Goal: Transaction & Acquisition: Download file/media

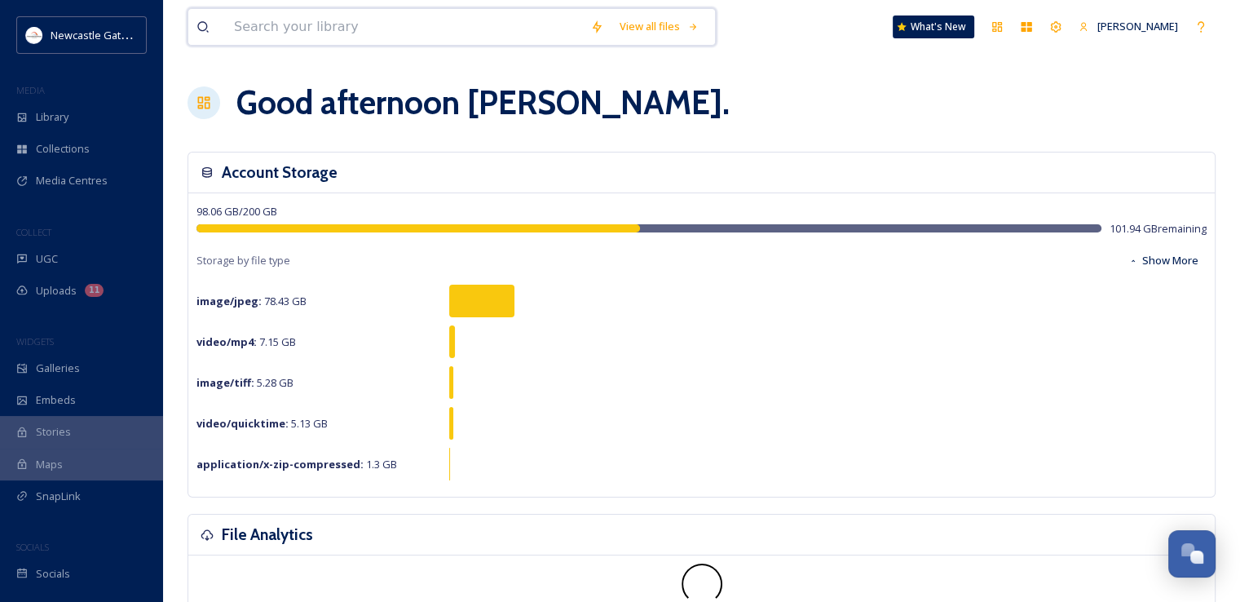
click at [323, 23] on input at bounding box center [404, 27] width 356 height 36
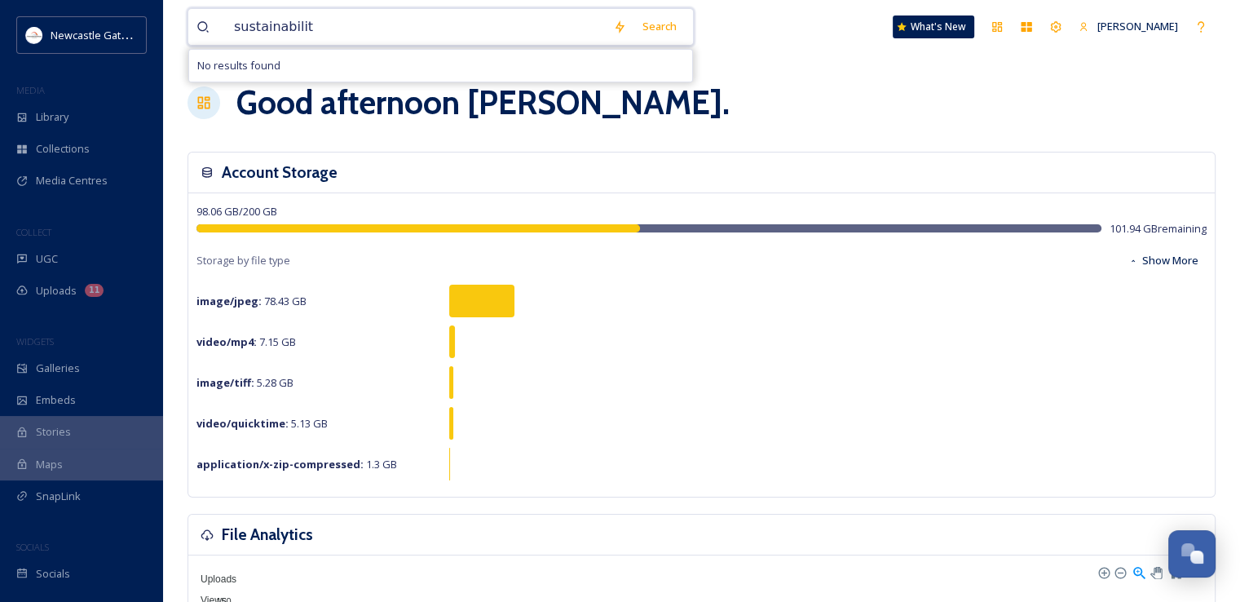
type input "sustainability"
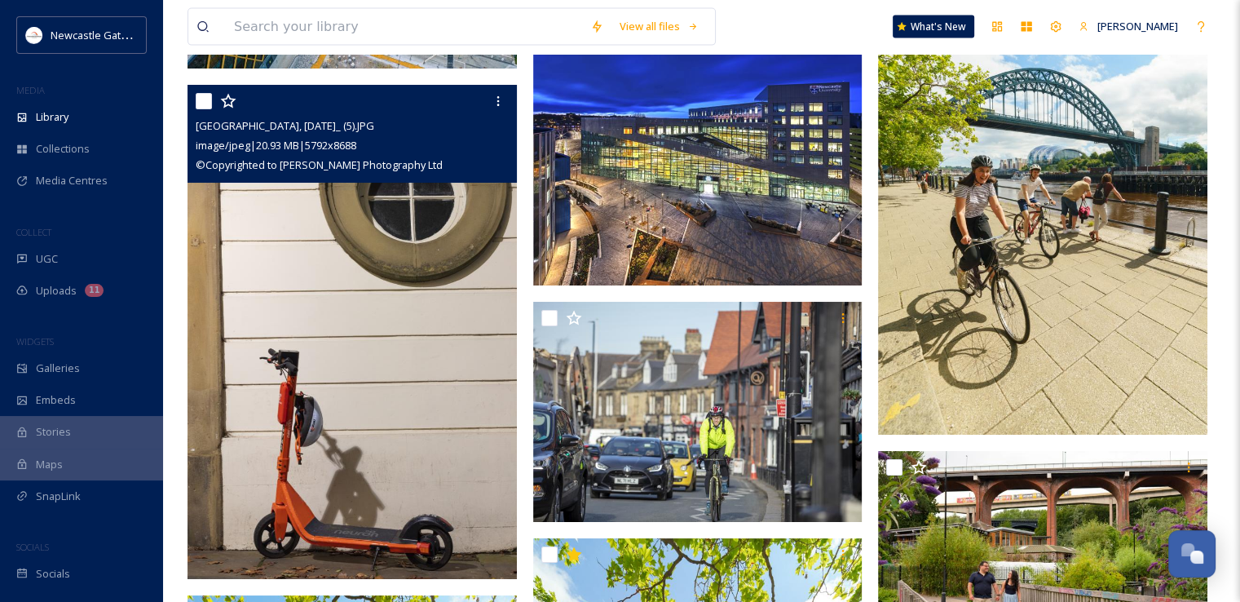
scroll to position [3812, 0]
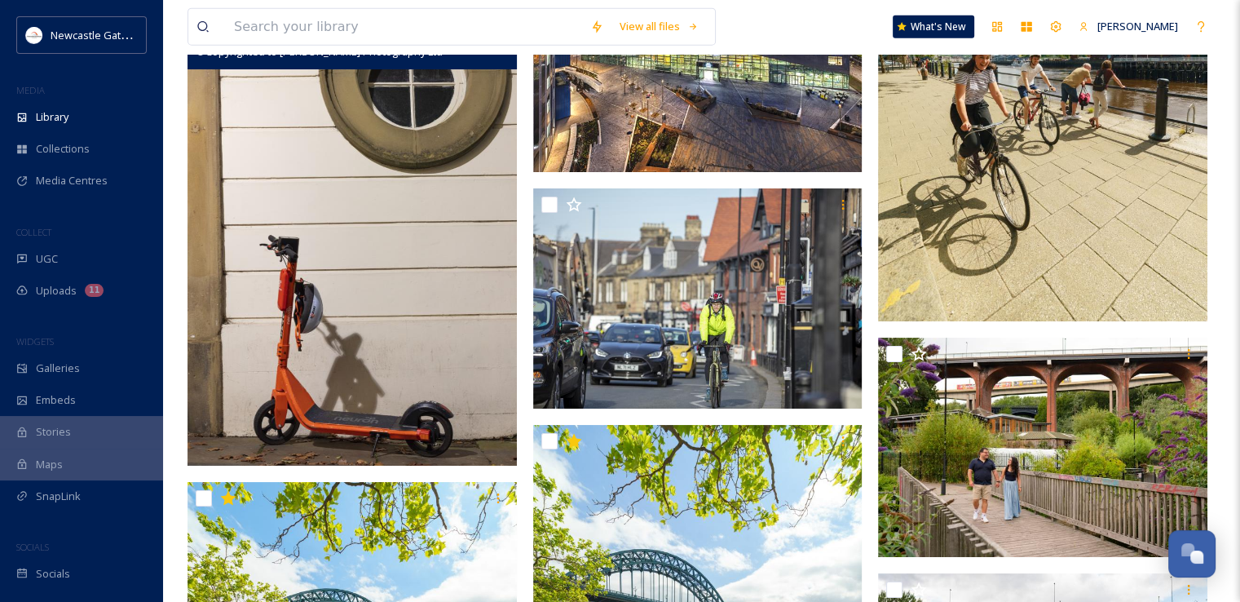
click at [369, 285] on img at bounding box center [352, 218] width 329 height 494
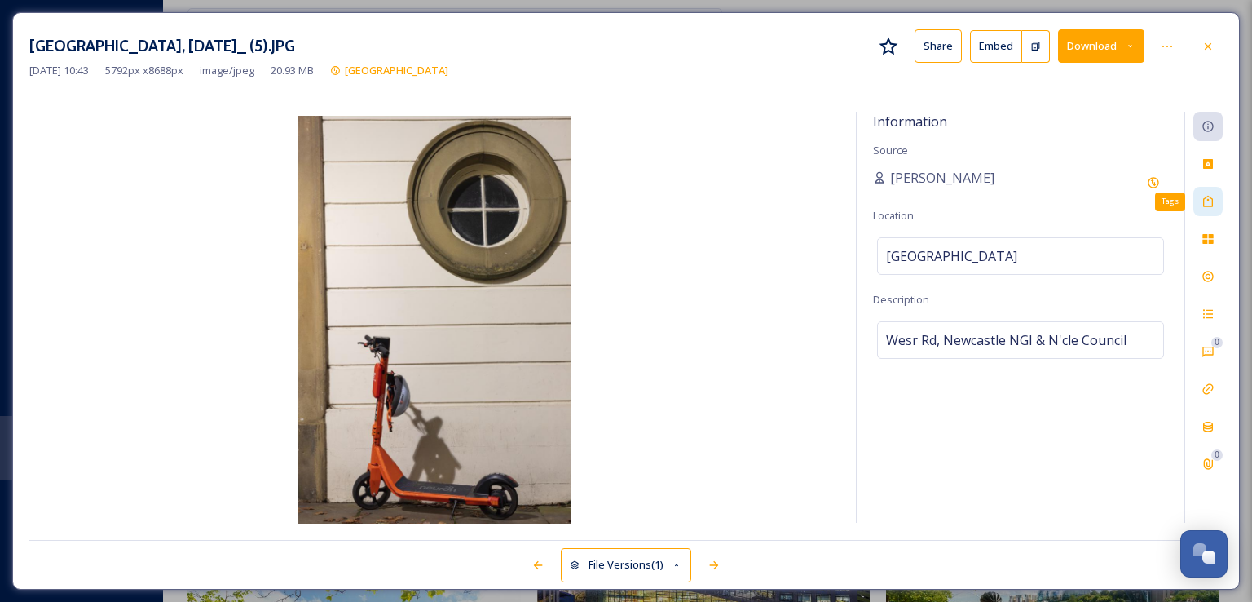
click at [1213, 201] on icon at bounding box center [1208, 201] width 13 height 13
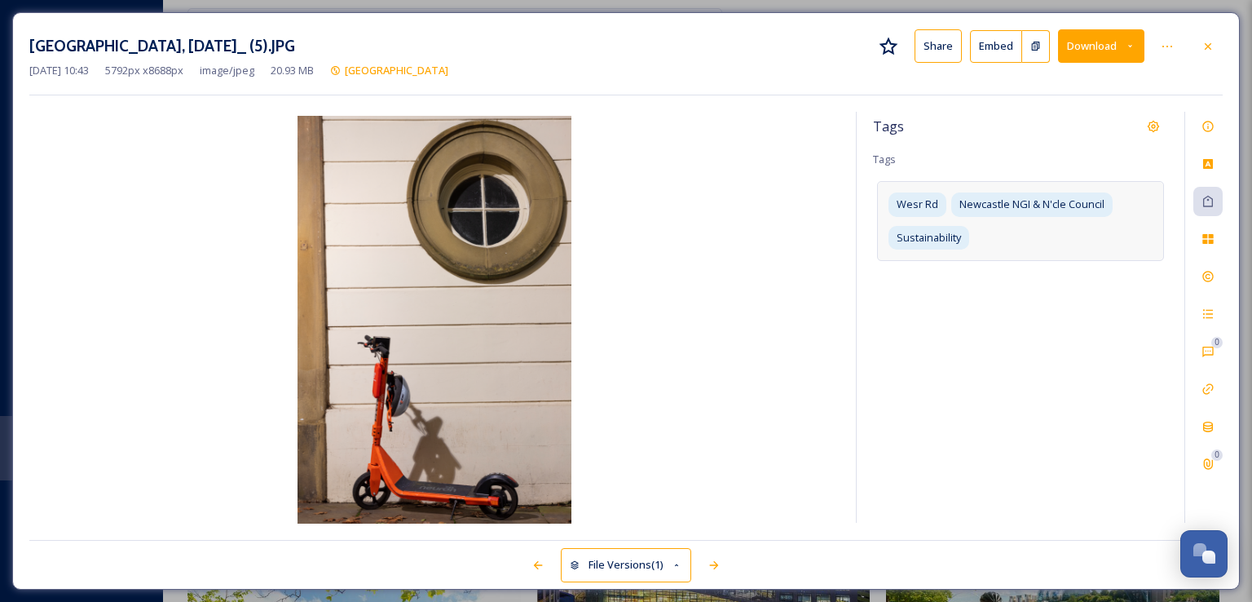
click at [1009, 242] on div "Wesr Rd Newcastle NGI & N'cle Council Sustainability" at bounding box center [1020, 220] width 287 height 79
click at [1207, 37] on div at bounding box center [1208, 46] width 29 height 29
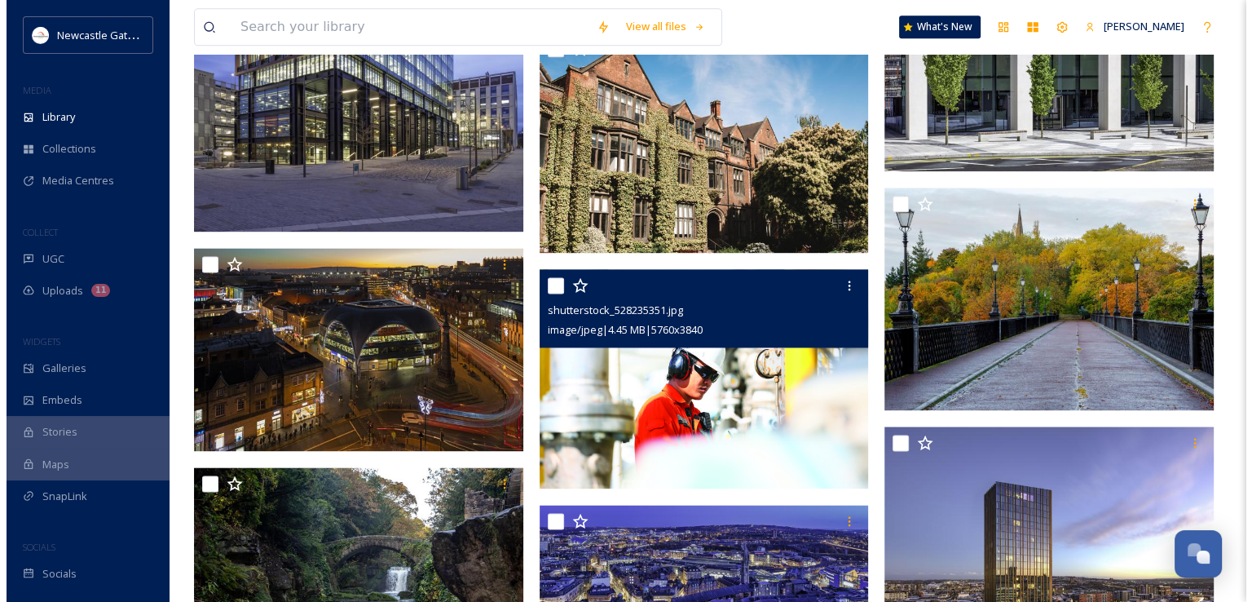
scroll to position [2100, 0]
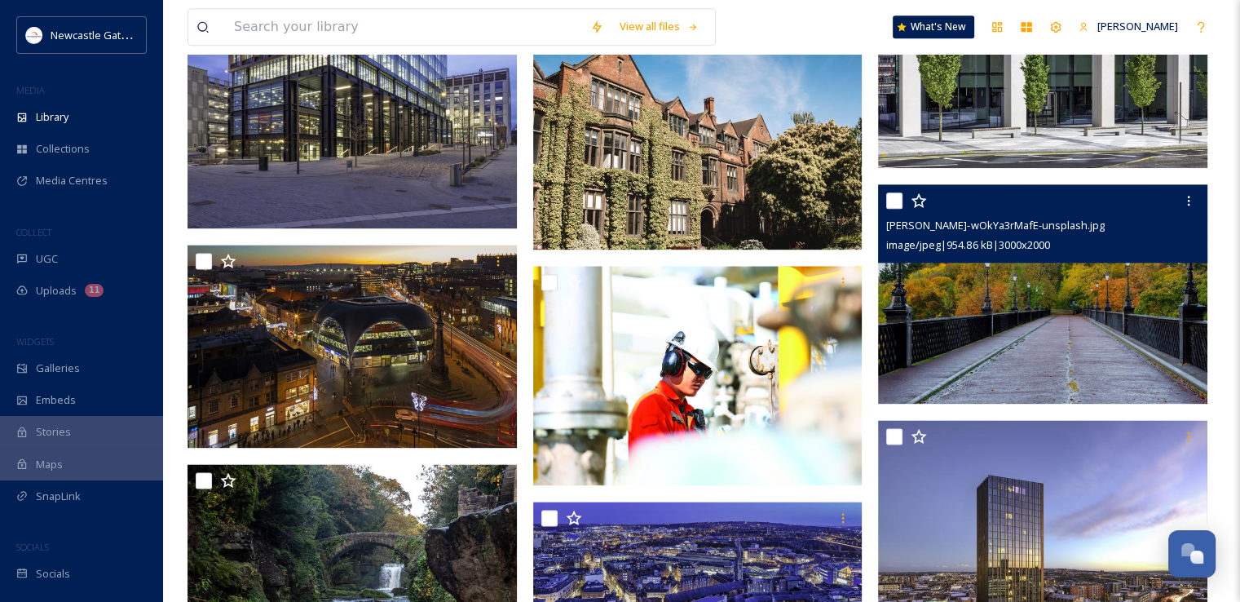
click at [1121, 294] on img at bounding box center [1042, 294] width 329 height 220
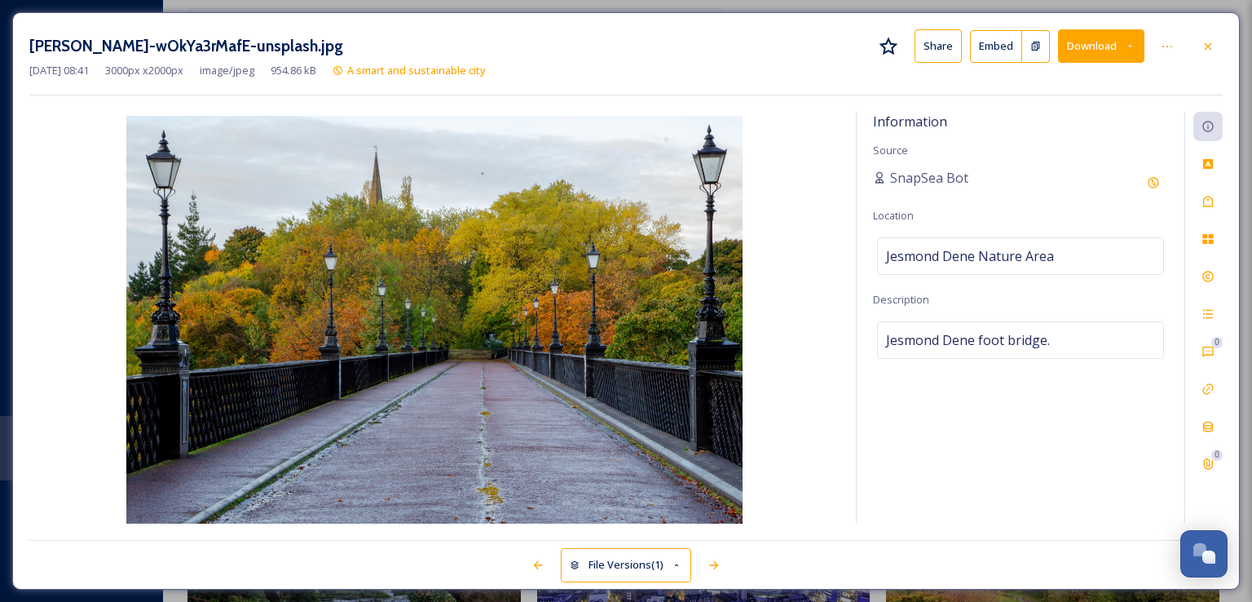
click at [1097, 38] on button "Download" at bounding box center [1101, 45] width 86 height 33
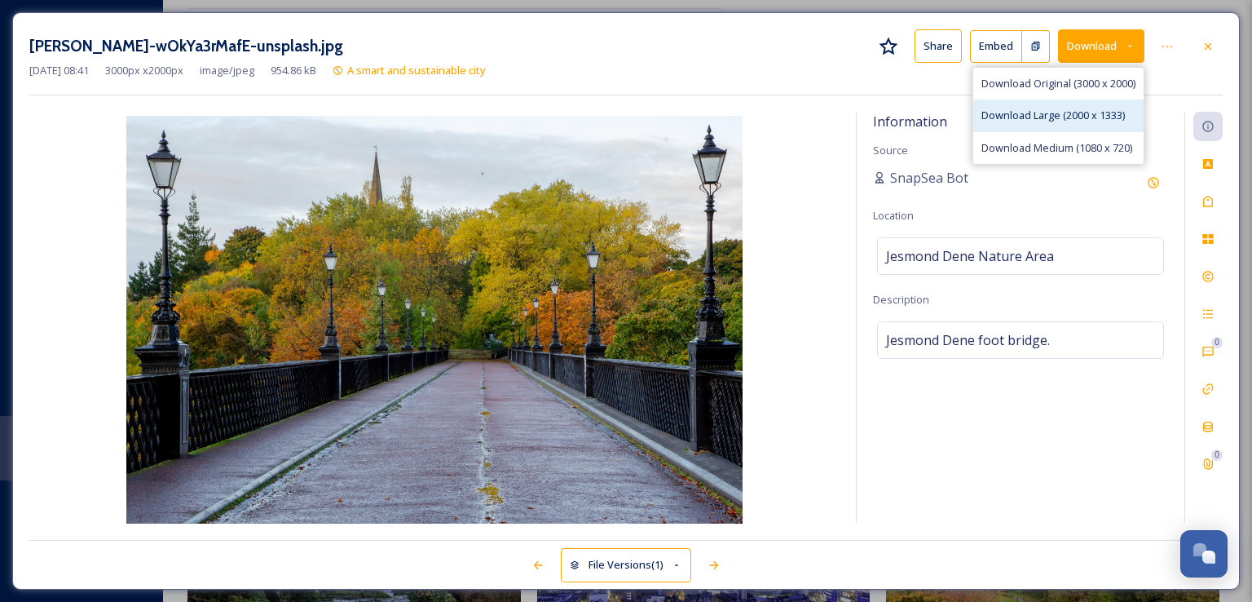
click at [1072, 115] on span "Download Large (2000 x 1333)" at bounding box center [1054, 115] width 144 height 15
